Goal: Task Accomplishment & Management: Manage account settings

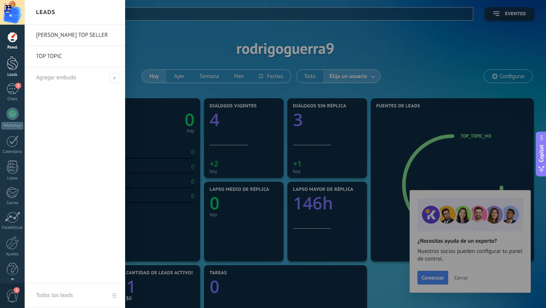
click at [13, 66] on div at bounding box center [12, 63] width 11 height 14
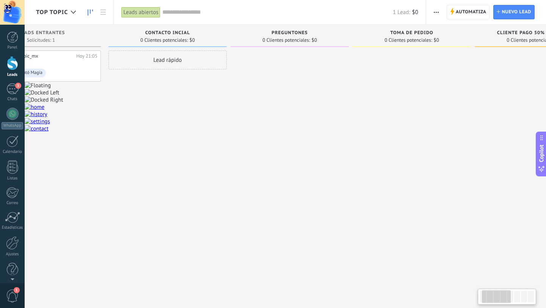
scroll to position [0, 55]
